Goal: Communication & Community: Participate in discussion

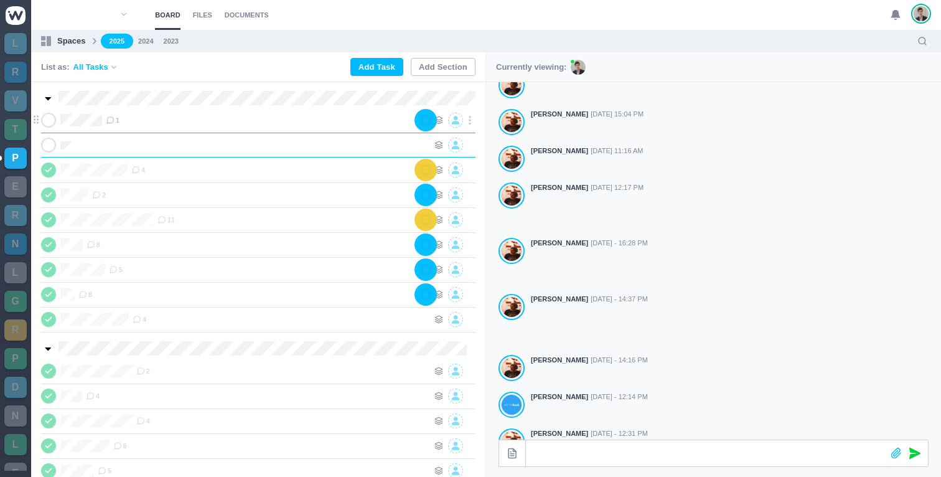
scroll to position [0, 1]
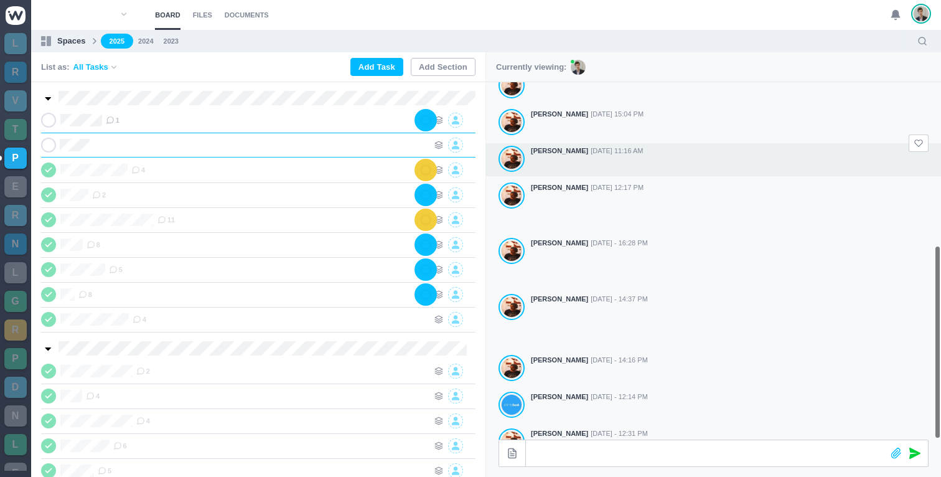
click at [487, 149] on div "[PERSON_NAME] [DATE] 11:16 AM" at bounding box center [713, 159] width 455 height 33
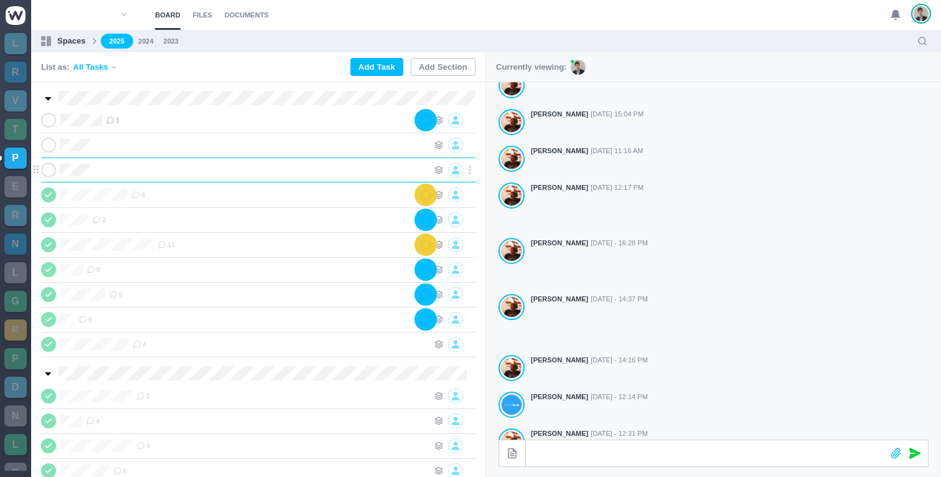
click at [38, 160] on div "Iberipak" at bounding box center [258, 169] width 454 height 25
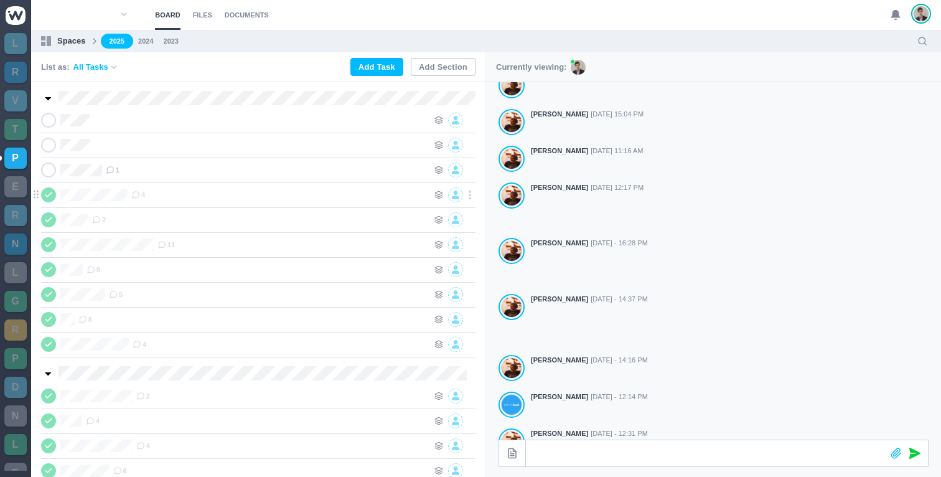
drag, startPoint x: 38, startPoint y: 170, endPoint x: 369, endPoint y: 202, distance: 332.5
click at [439, 123] on icon at bounding box center [438, 120] width 9 height 9
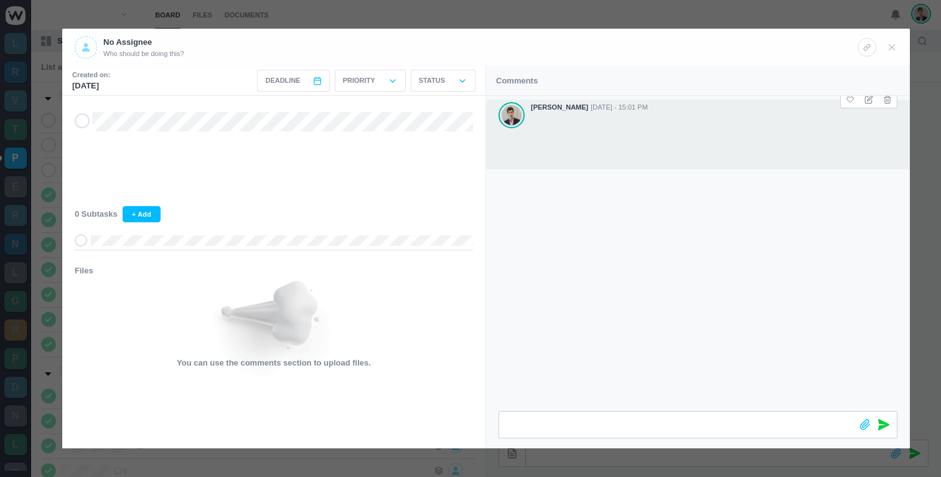
click at [528, 128] on div "[PERSON_NAME] [DATE] - 15:01 PM" at bounding box center [698, 135] width 424 height 70
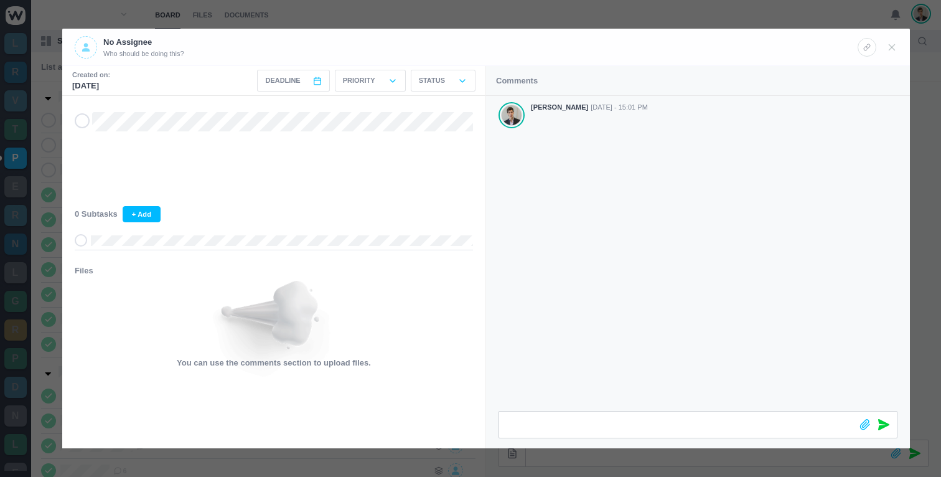
click at [467, 16] on div at bounding box center [470, 238] width 941 height 477
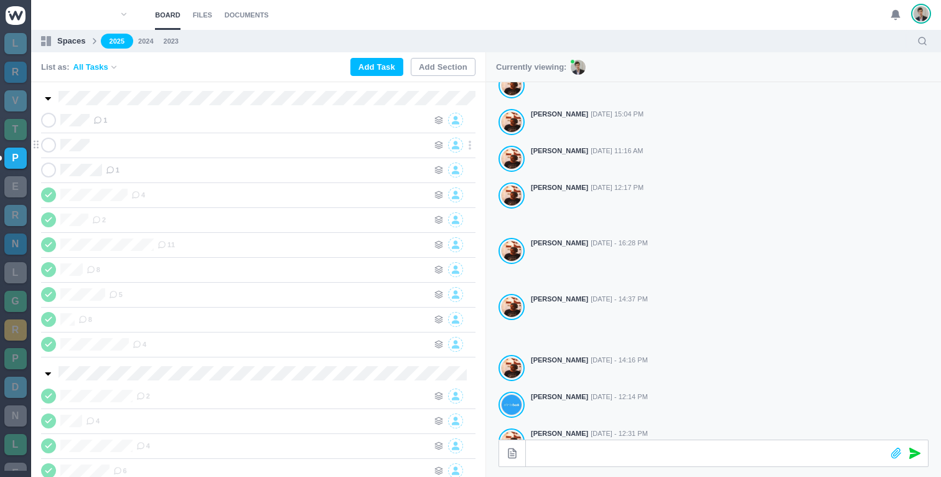
click at [90, 144] on div "Ensmile" at bounding box center [237, 145] width 393 height 15
click at [110, 146] on div at bounding box center [260, 145] width 335 height 15
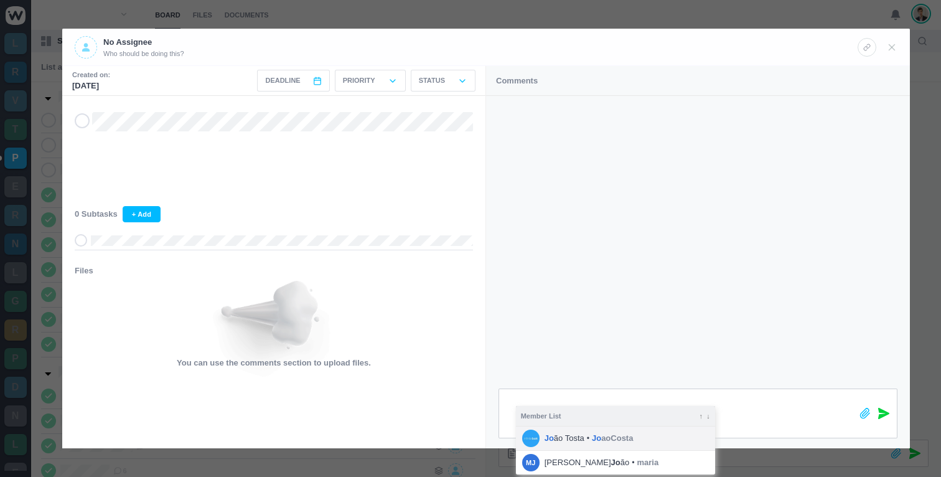
click at [552, 436] on strong "Jo" at bounding box center [548, 437] width 9 height 9
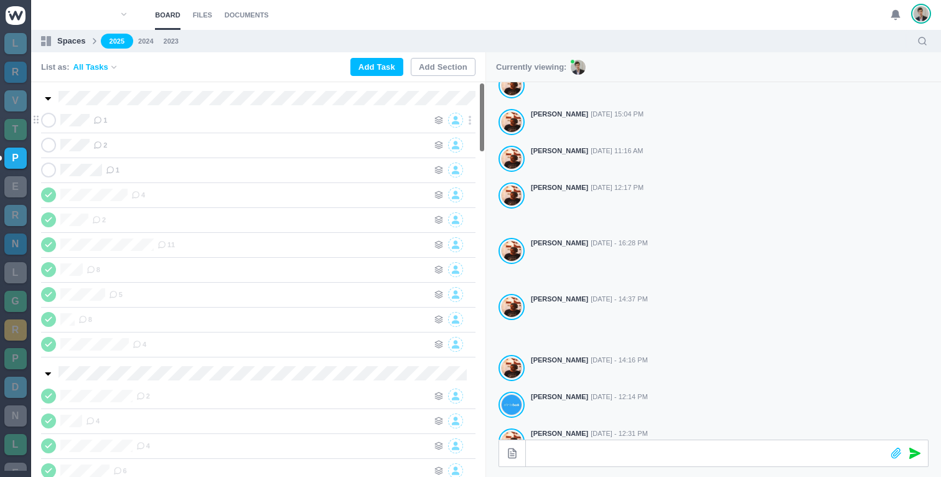
click at [108, 118] on div "1" at bounding box center [260, 120] width 335 height 15
